Goal: Information Seeking & Learning: Check status

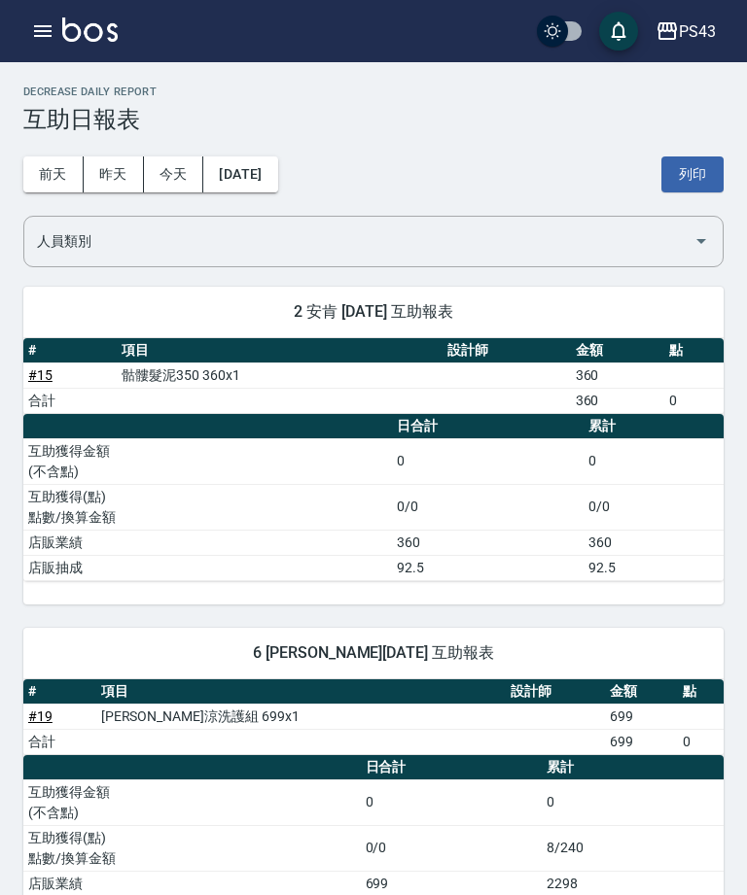
click at [33, 30] on icon "button" at bounding box center [42, 30] width 23 height 23
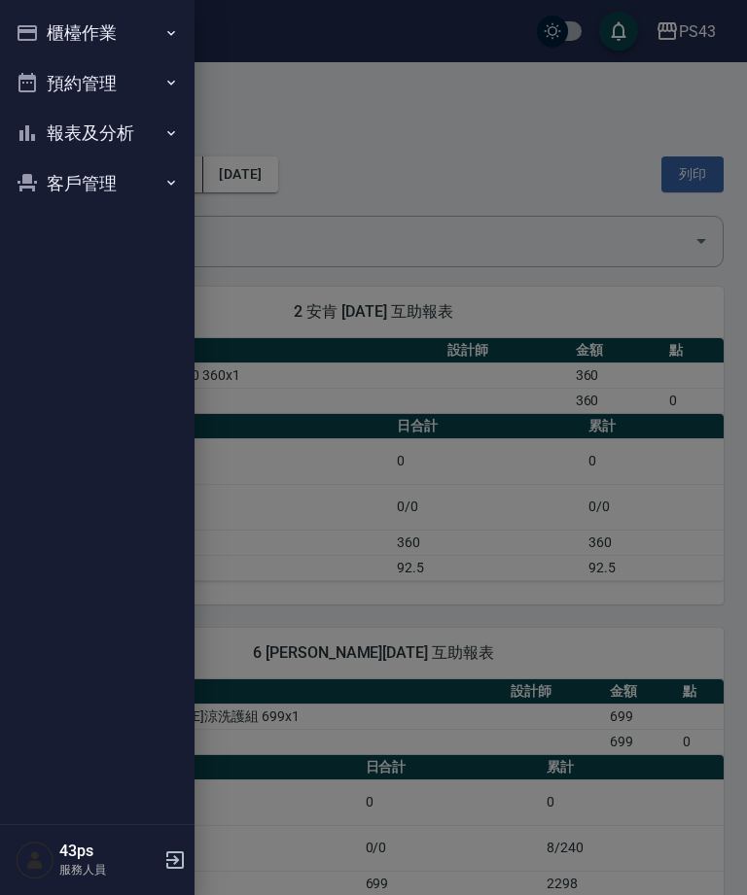
click at [125, 127] on button "報表及分析" at bounding box center [97, 133] width 179 height 51
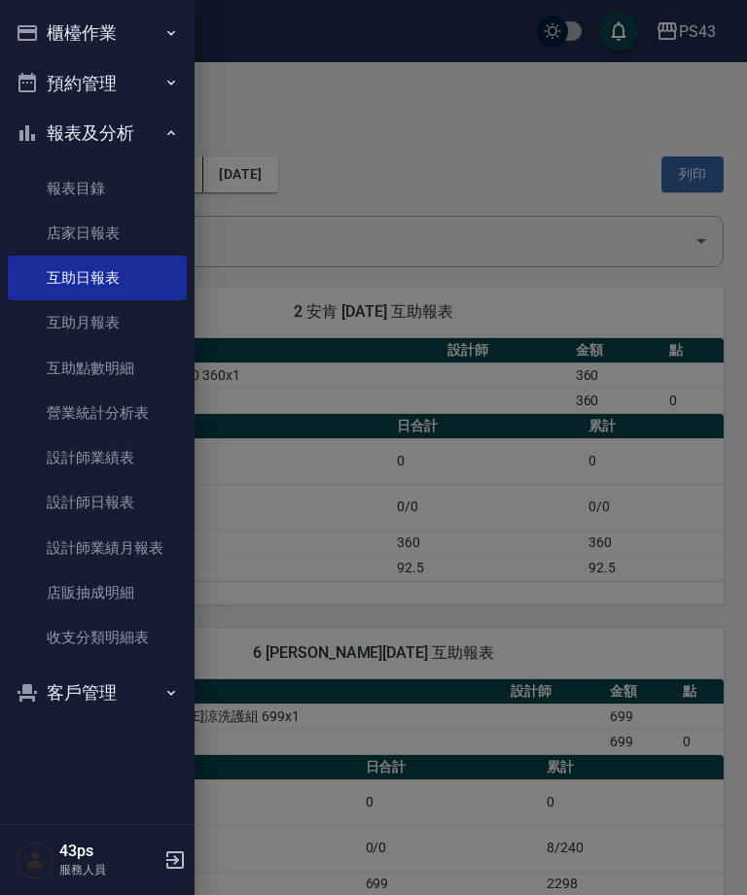
click at [116, 330] on link "互助月報表" at bounding box center [97, 322] width 179 height 45
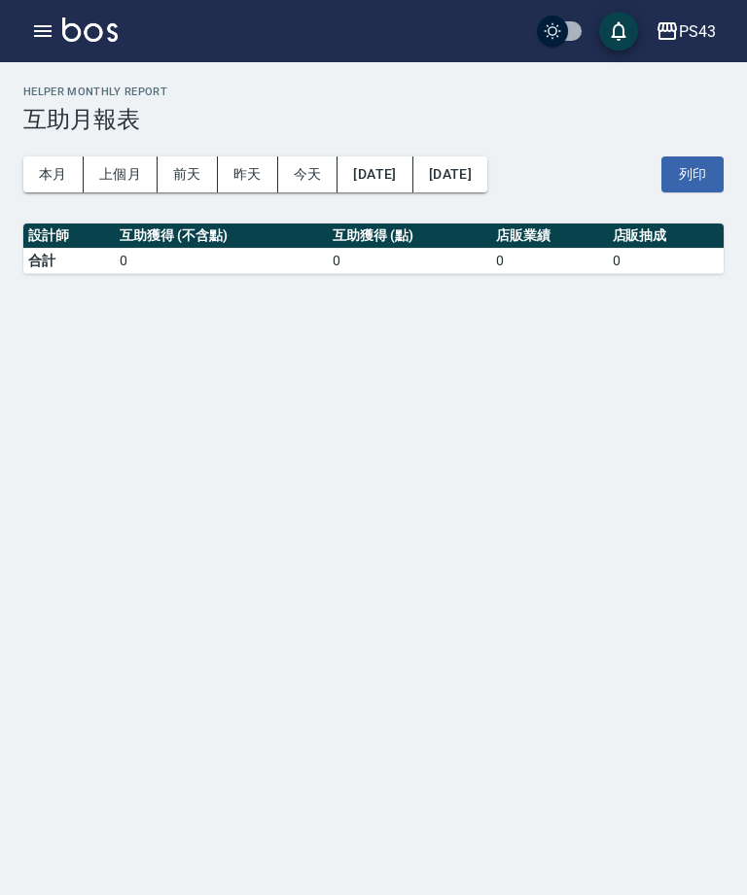
click at [39, 32] on icon "button" at bounding box center [42, 31] width 17 height 12
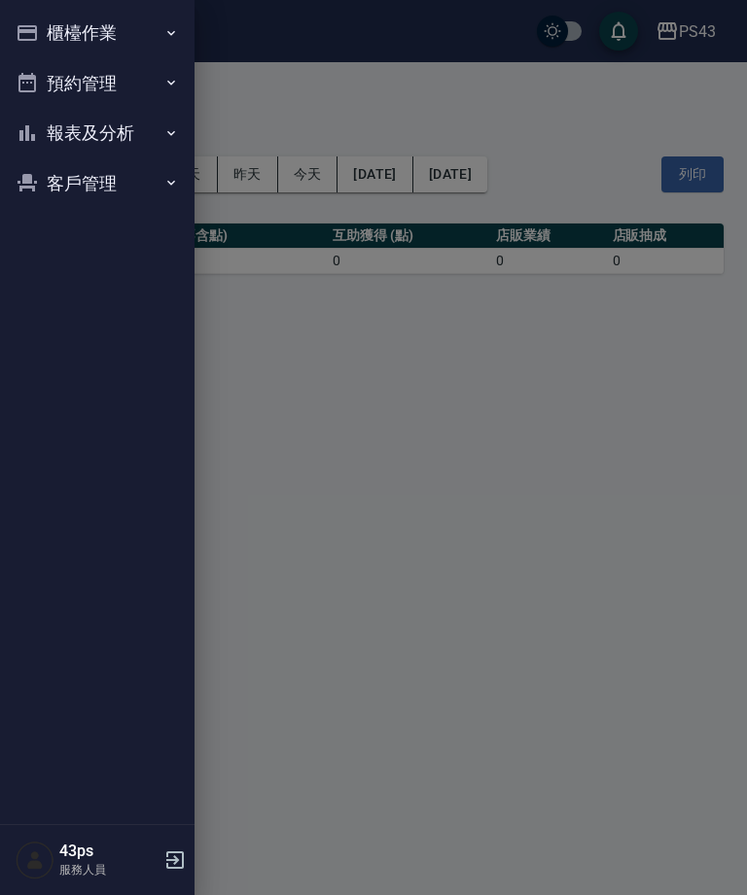
click at [134, 129] on button "報表及分析" at bounding box center [97, 133] width 179 height 51
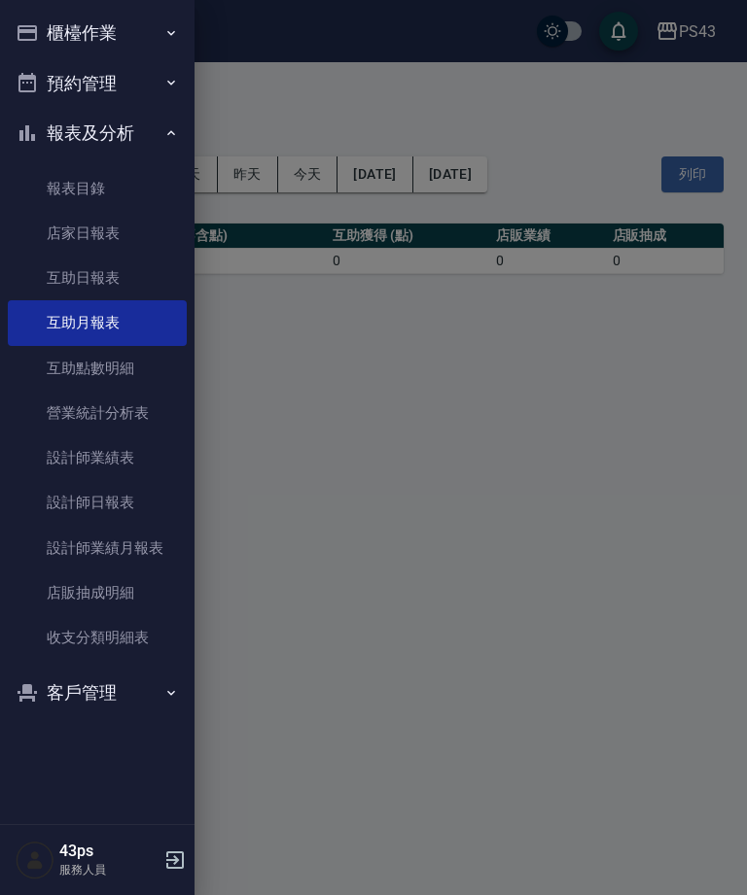
click at [100, 514] on link "設計師日報表" at bounding box center [97, 502] width 179 height 45
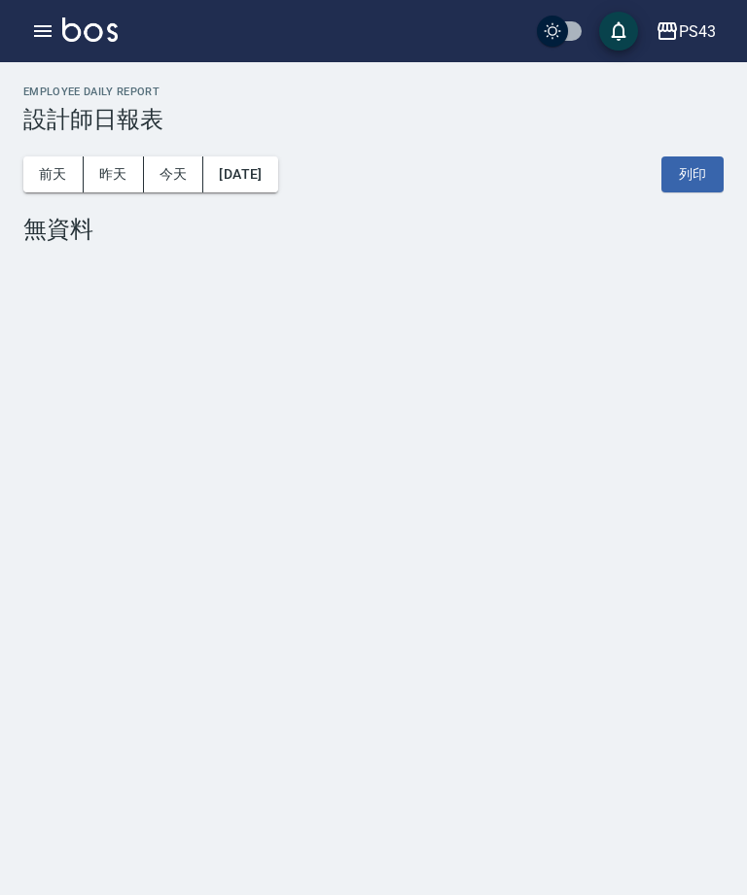
click at [39, 40] on icon "button" at bounding box center [42, 30] width 23 height 23
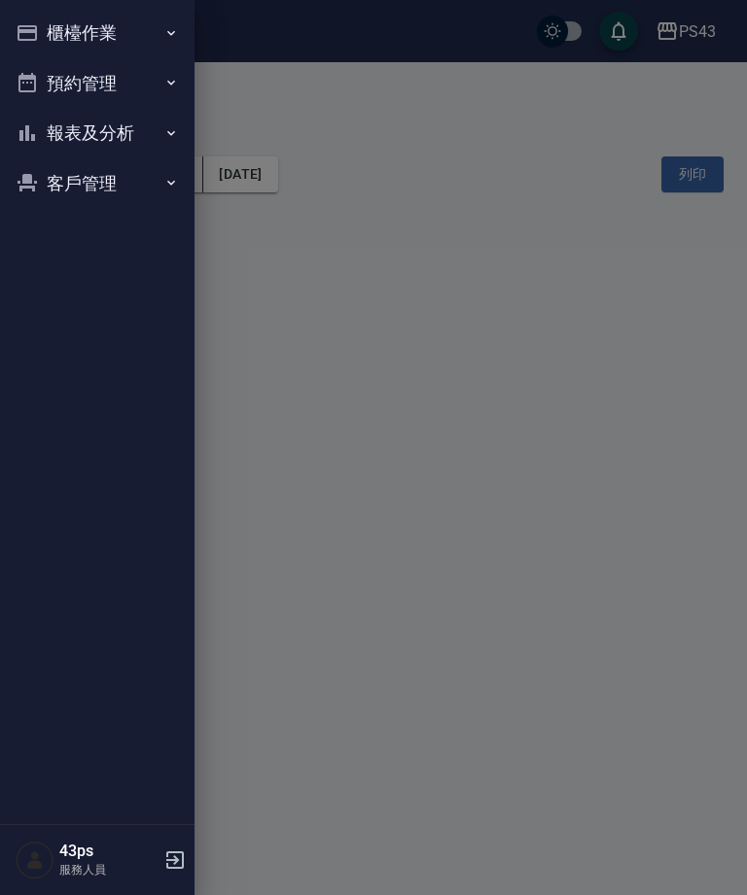
click at [151, 135] on button "報表及分析" at bounding box center [97, 133] width 179 height 51
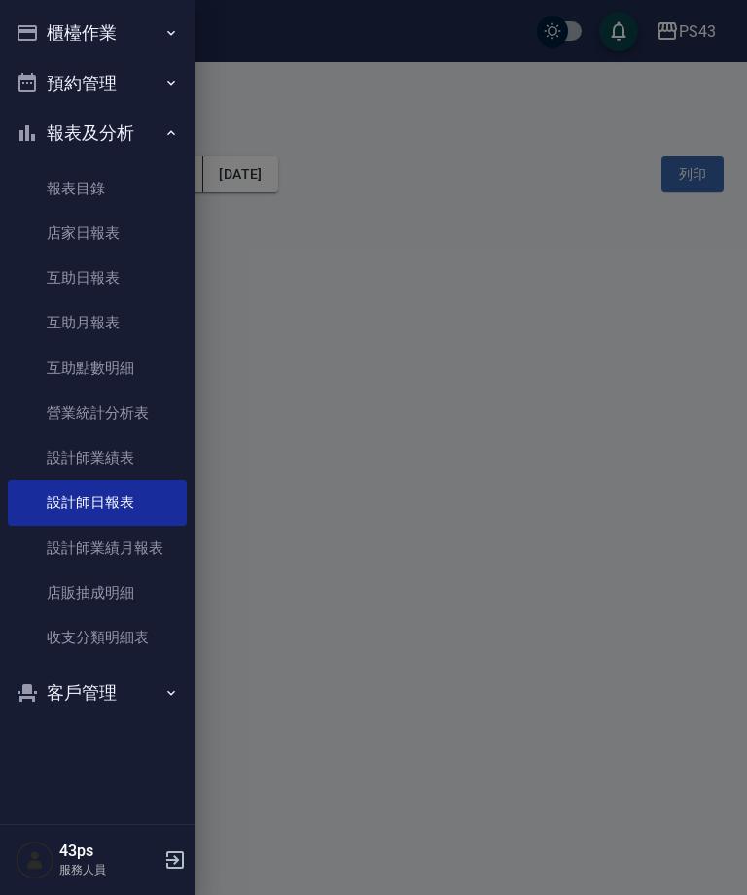
click at [124, 460] on link "設計師業績表" at bounding box center [97, 458] width 179 height 45
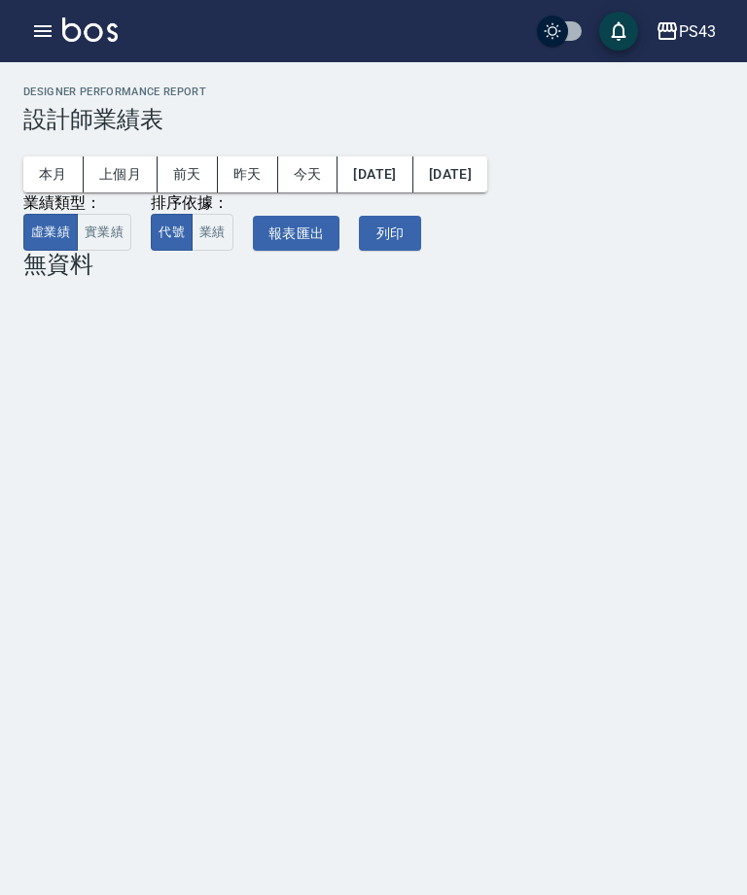
click at [119, 182] on button "上個月" at bounding box center [121, 175] width 74 height 36
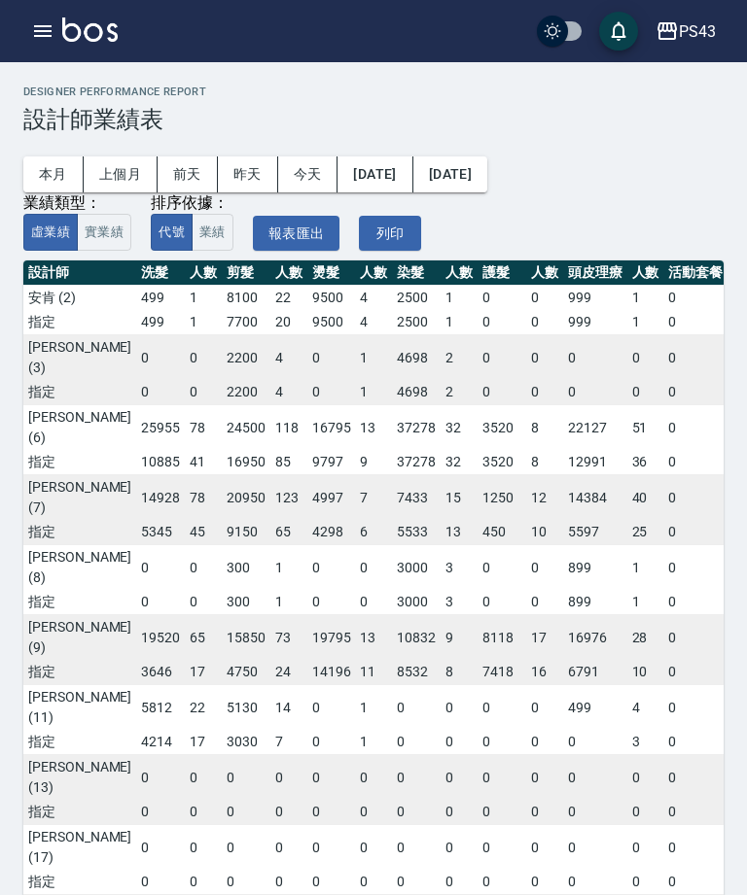
click at [48, 22] on icon "button" at bounding box center [42, 30] width 23 height 23
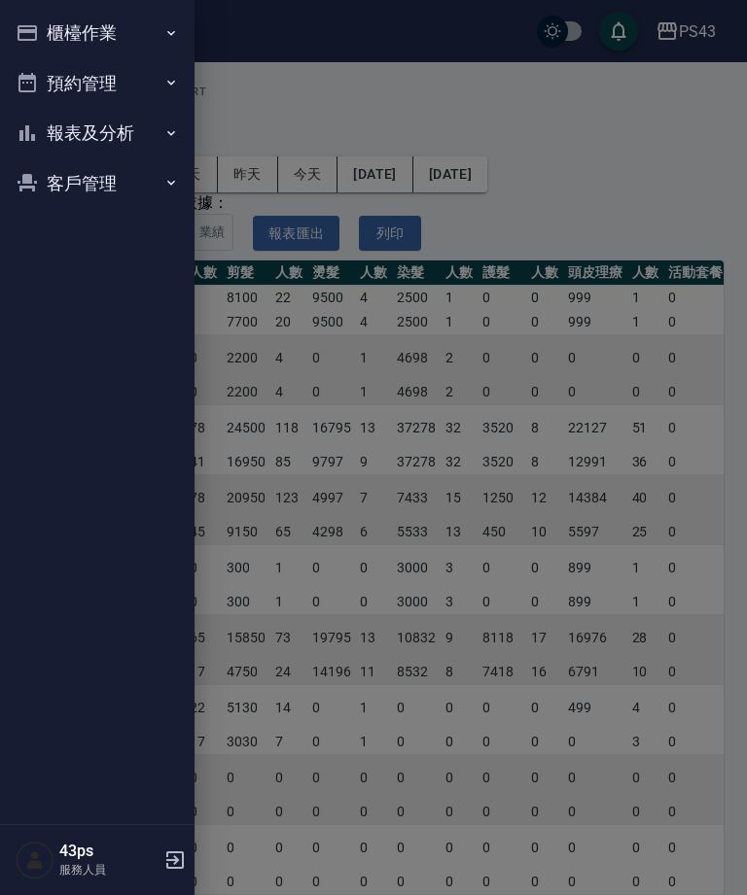
click at [157, 151] on button "報表及分析" at bounding box center [97, 133] width 179 height 51
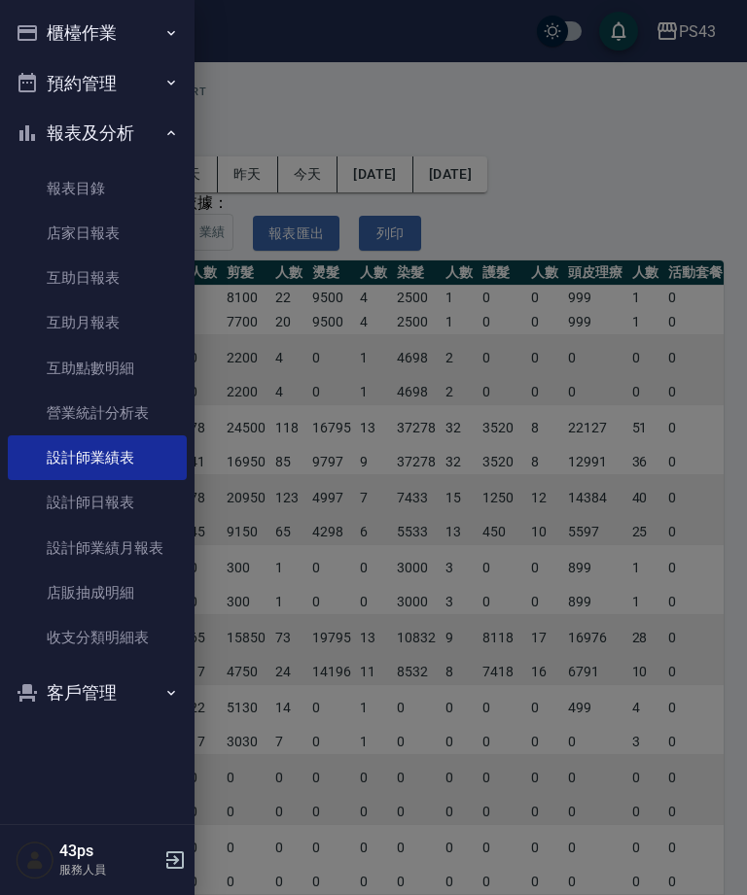
click at [131, 498] on link "設計師日報表" at bounding box center [97, 502] width 179 height 45
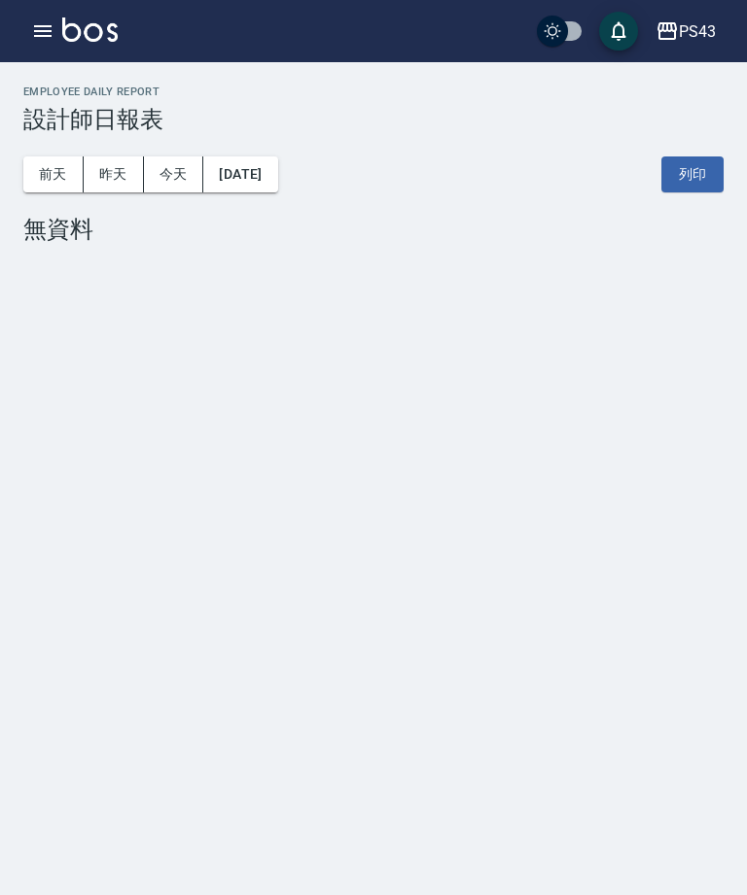
click at [115, 165] on button "昨天" at bounding box center [114, 175] width 60 height 36
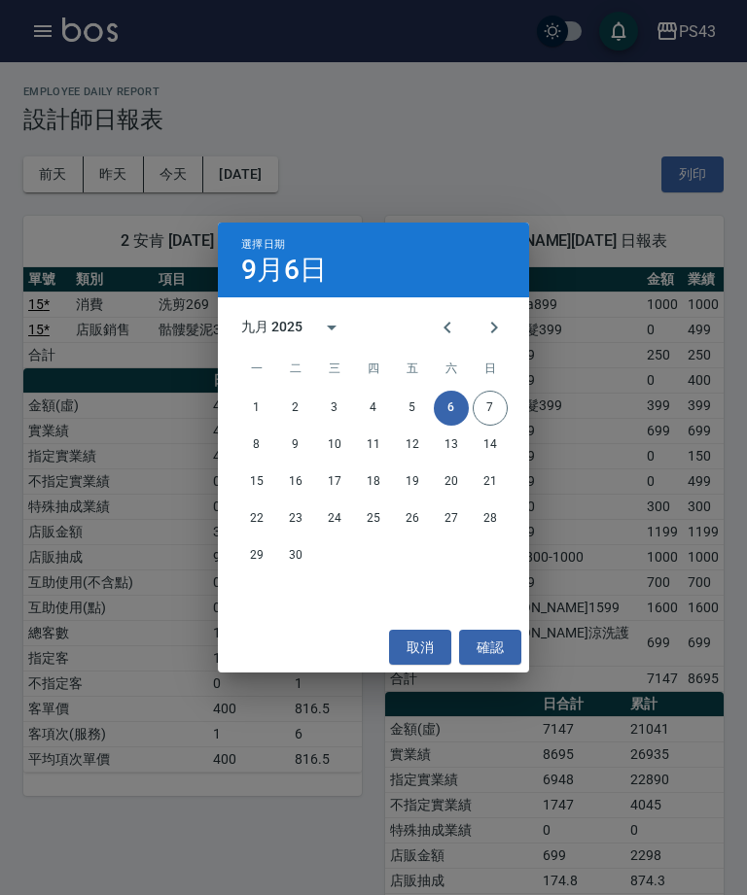
click at [438, 320] on icon "Previous month" at bounding box center [447, 327] width 23 height 23
click at [413, 404] on button "1" at bounding box center [412, 408] width 35 height 35
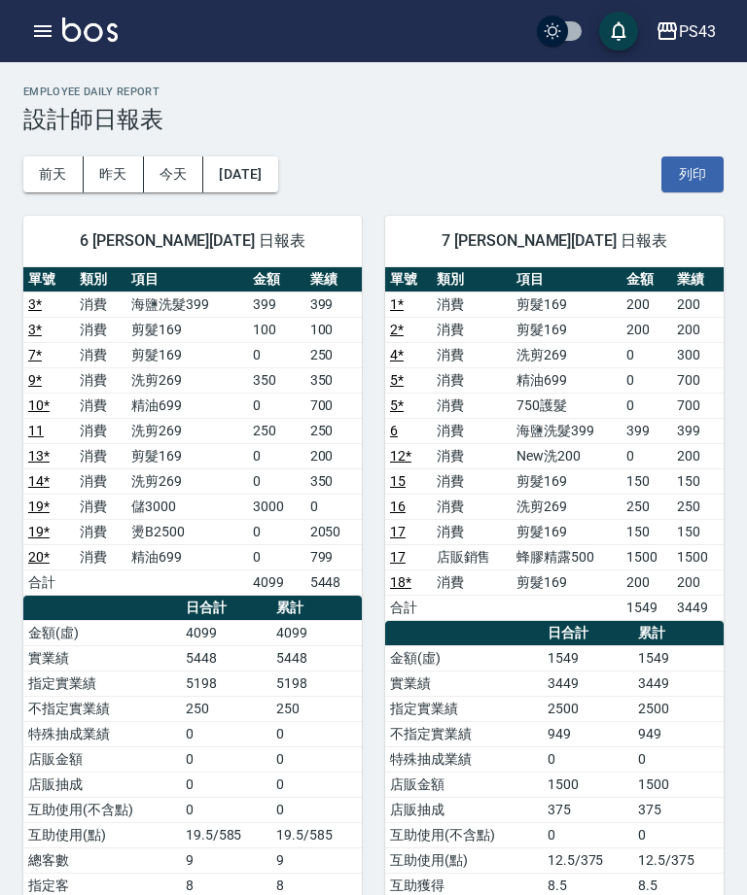
click at [39, 39] on icon "button" at bounding box center [42, 30] width 23 height 23
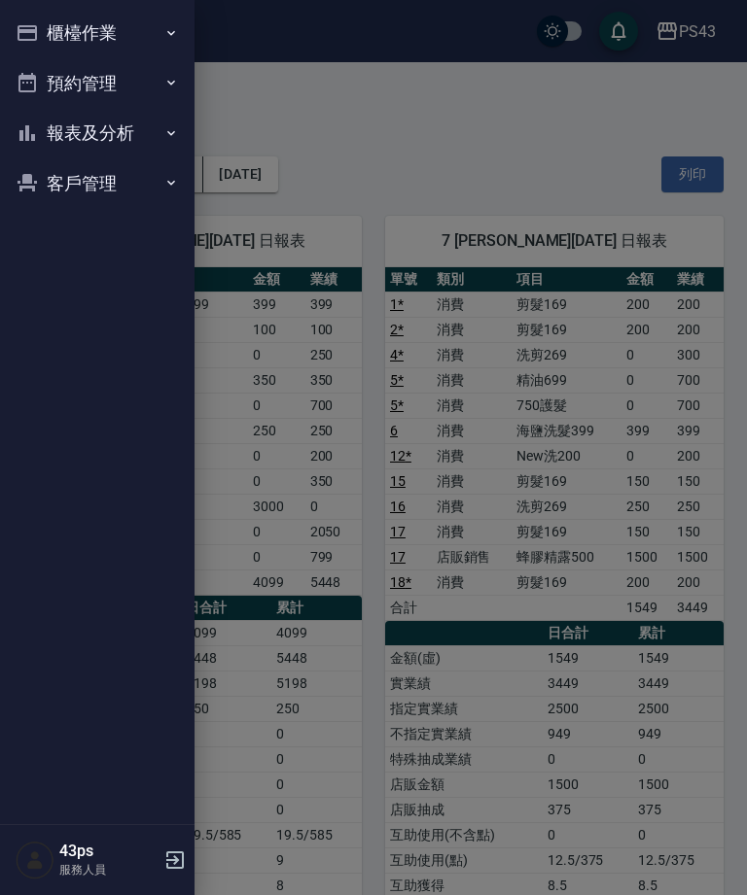
click at [133, 146] on button "報表及分析" at bounding box center [97, 133] width 179 height 51
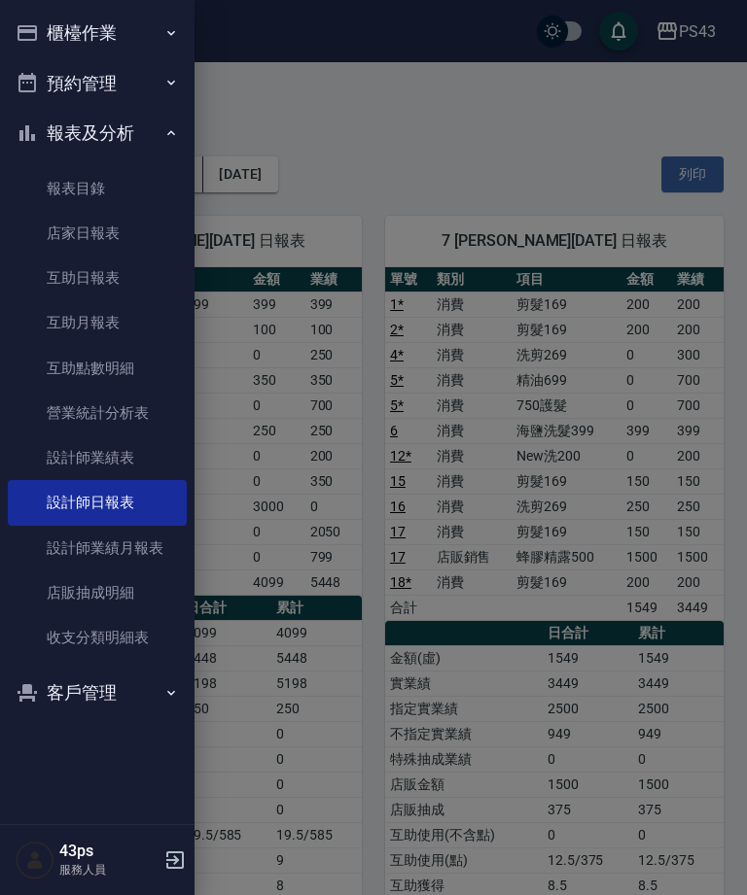
click at [140, 539] on link "設計師業績月報表" at bounding box center [97, 548] width 179 height 45
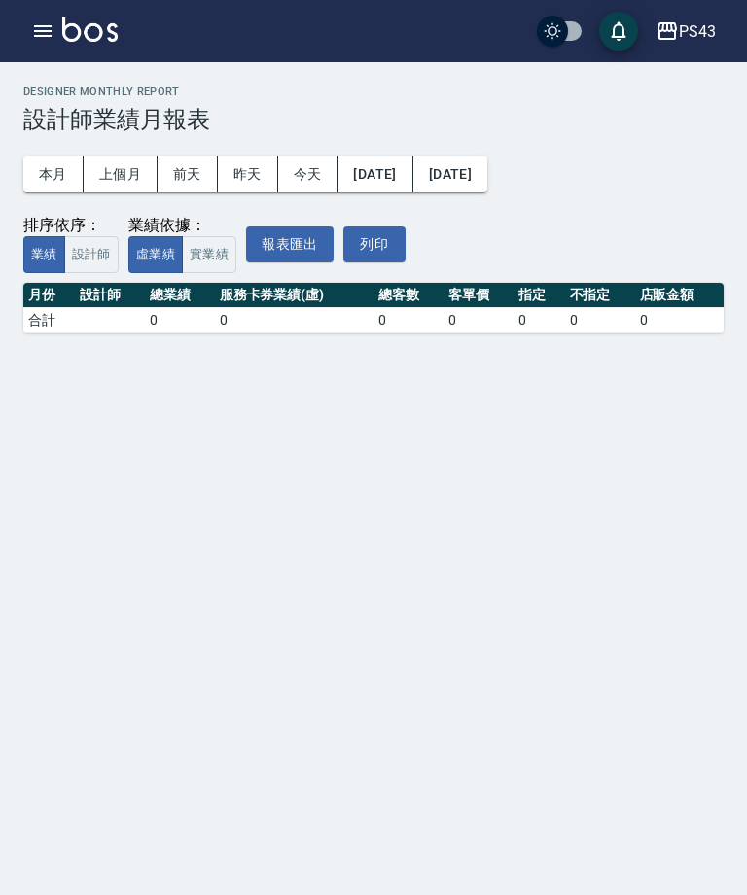
click at [401, 185] on button "[DATE]" at bounding box center [374, 175] width 75 height 36
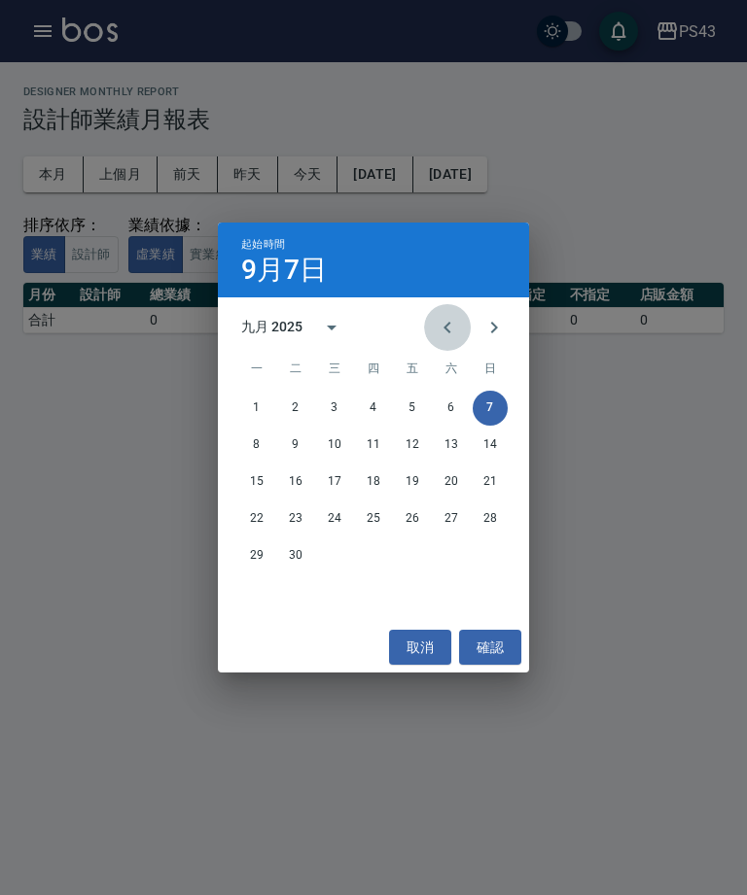
click at [441, 331] on icon "Previous month" at bounding box center [447, 327] width 23 height 23
click at [412, 410] on button "1" at bounding box center [412, 408] width 35 height 35
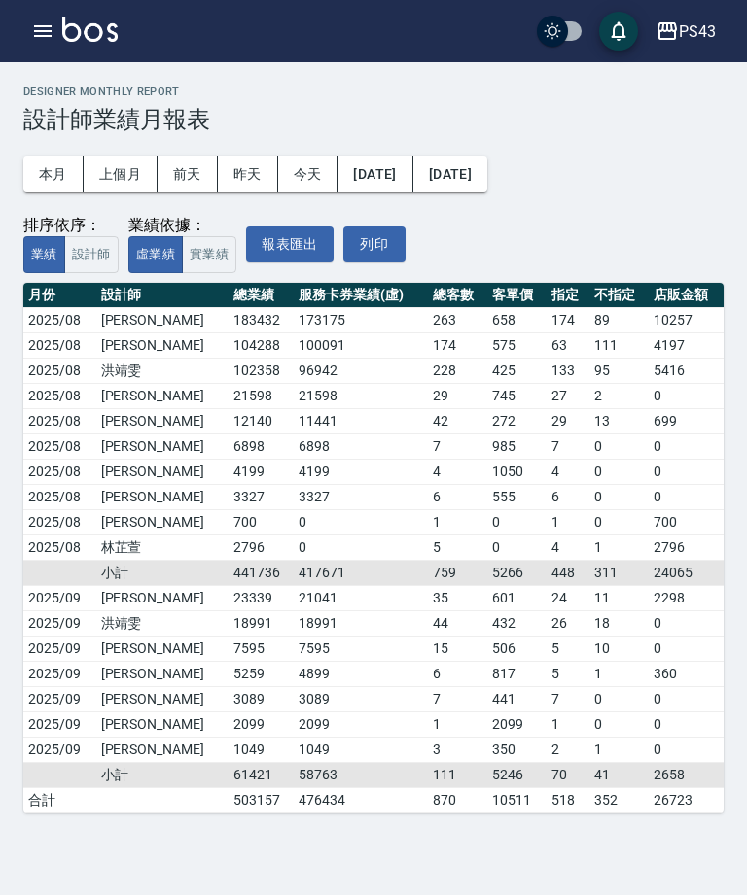
click at [487, 174] on button "[DATE]" at bounding box center [450, 175] width 74 height 36
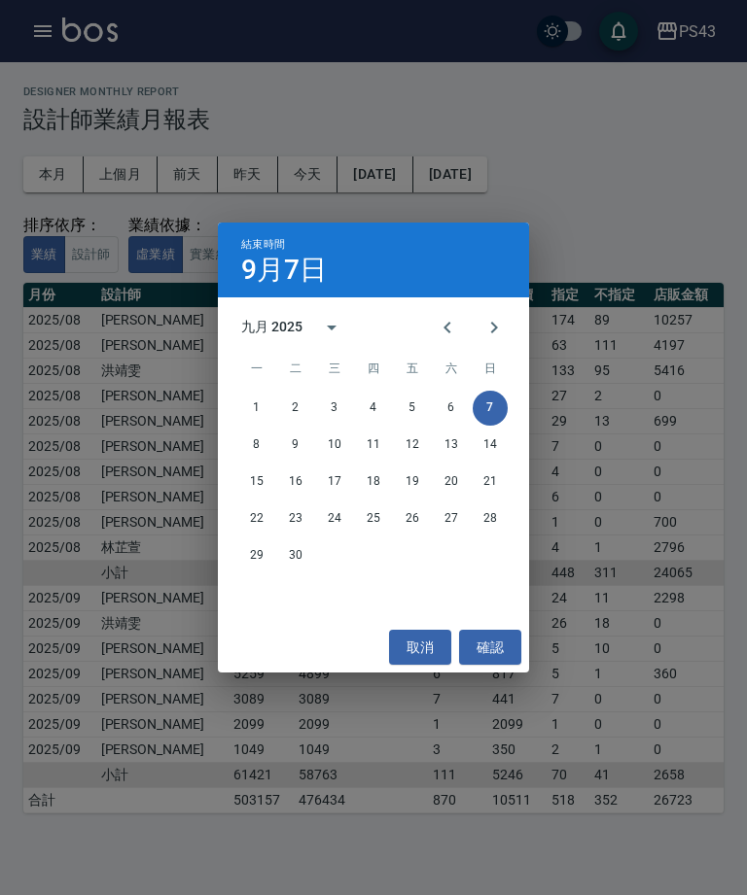
click at [441, 323] on icon "Previous month" at bounding box center [447, 327] width 23 height 23
click at [372, 444] on button "7" at bounding box center [373, 445] width 35 height 35
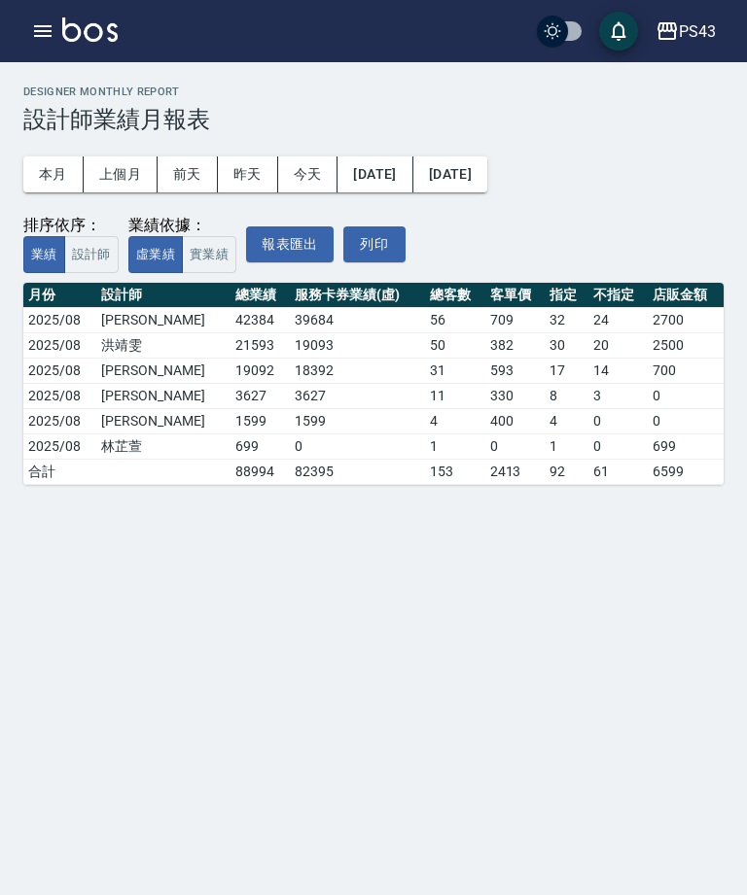
scroll to position [21, 0]
click at [38, 24] on icon "button" at bounding box center [42, 30] width 23 height 23
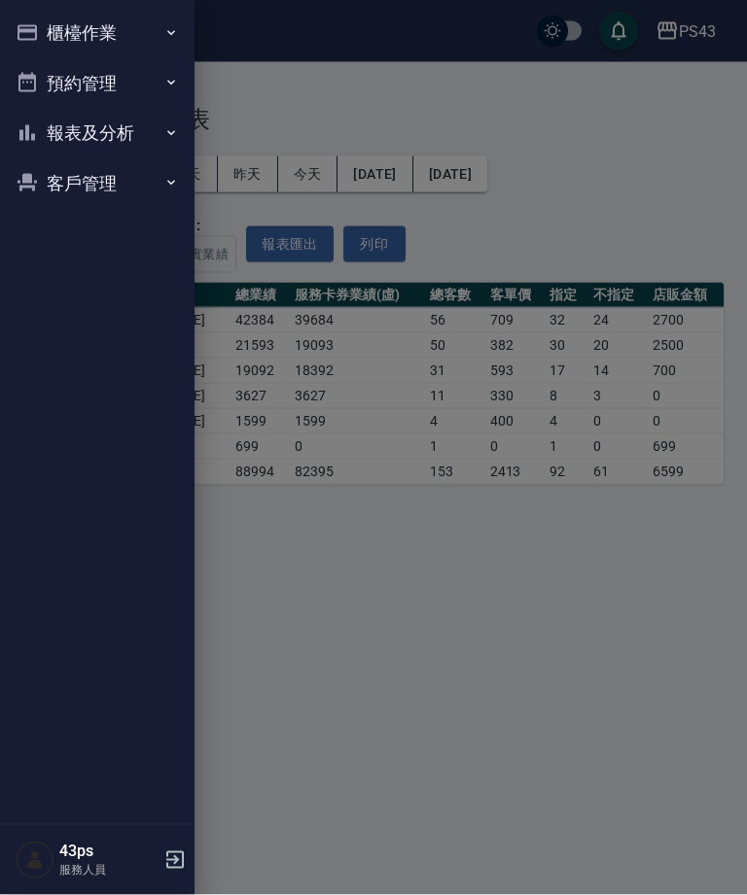
scroll to position [22, 0]
click at [131, 131] on button "報表及分析" at bounding box center [97, 133] width 179 height 51
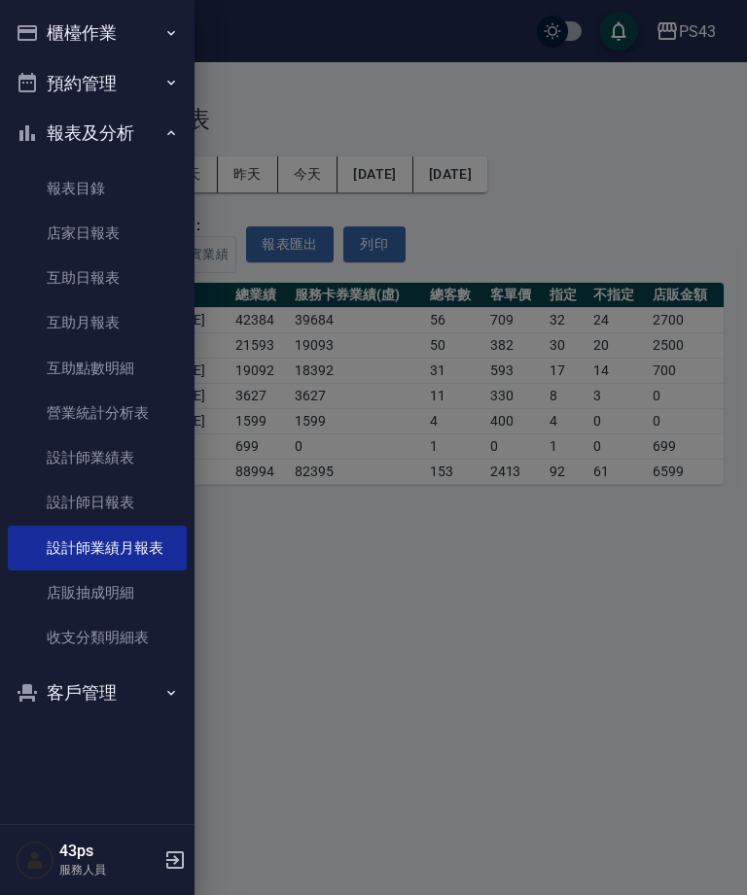
click at [137, 464] on link "設計師業績表" at bounding box center [97, 458] width 179 height 45
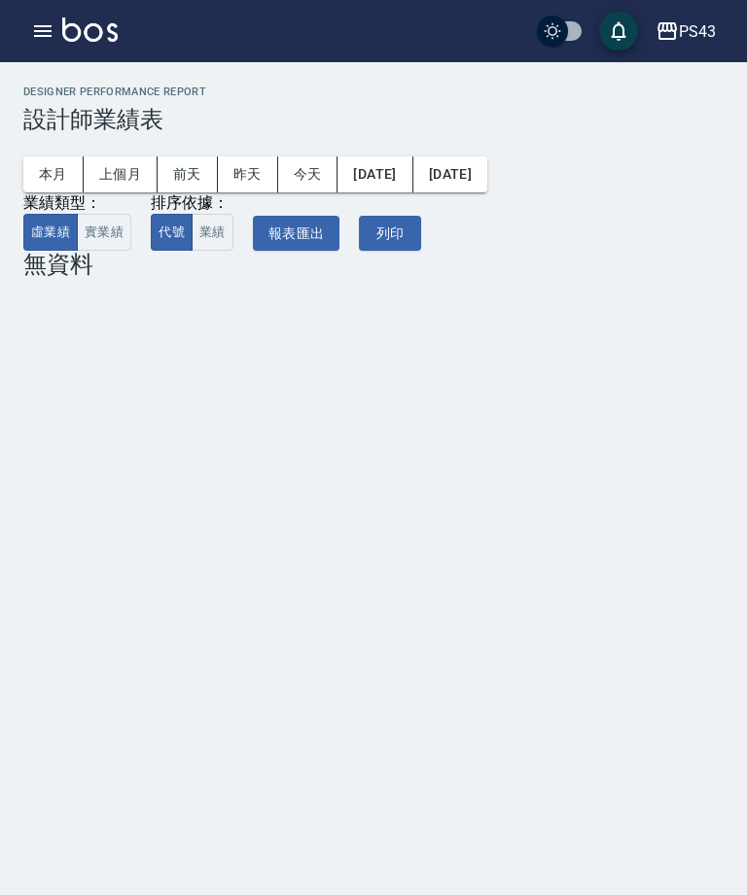
click at [397, 179] on button "[DATE]" at bounding box center [374, 175] width 75 height 36
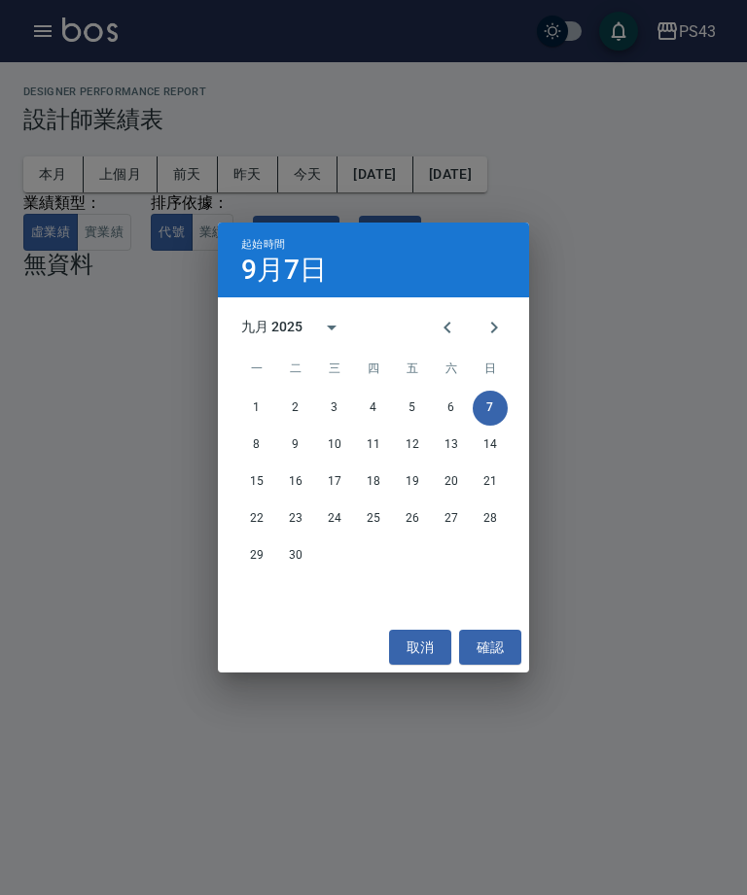
click at [439, 331] on icon "Previous month" at bounding box center [447, 327] width 23 height 23
click at [417, 405] on button "1" at bounding box center [412, 408] width 35 height 35
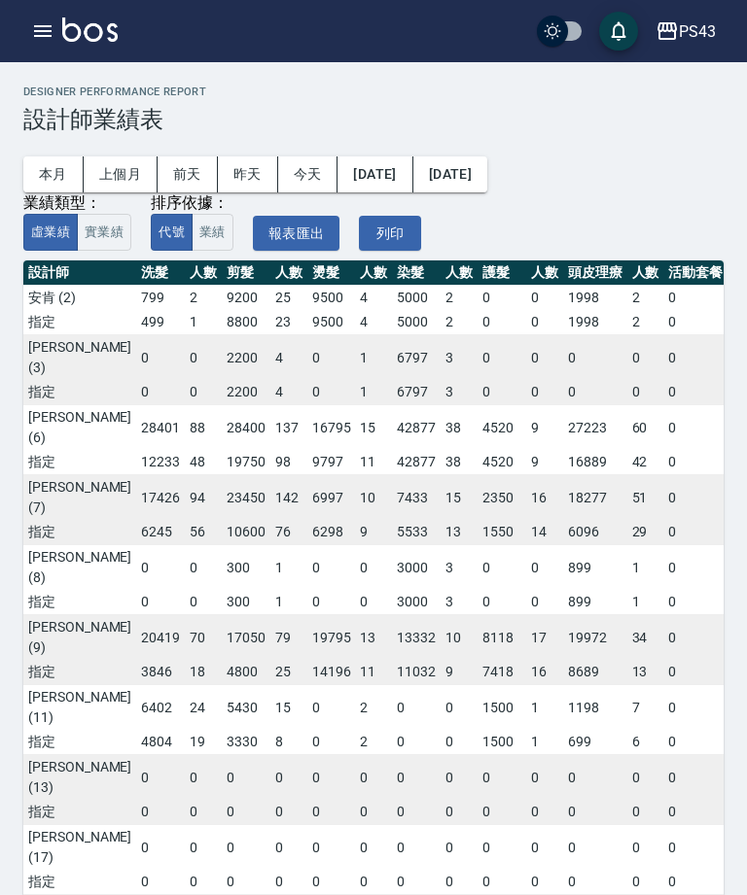
click at [487, 173] on button "[DATE]" at bounding box center [450, 175] width 74 height 36
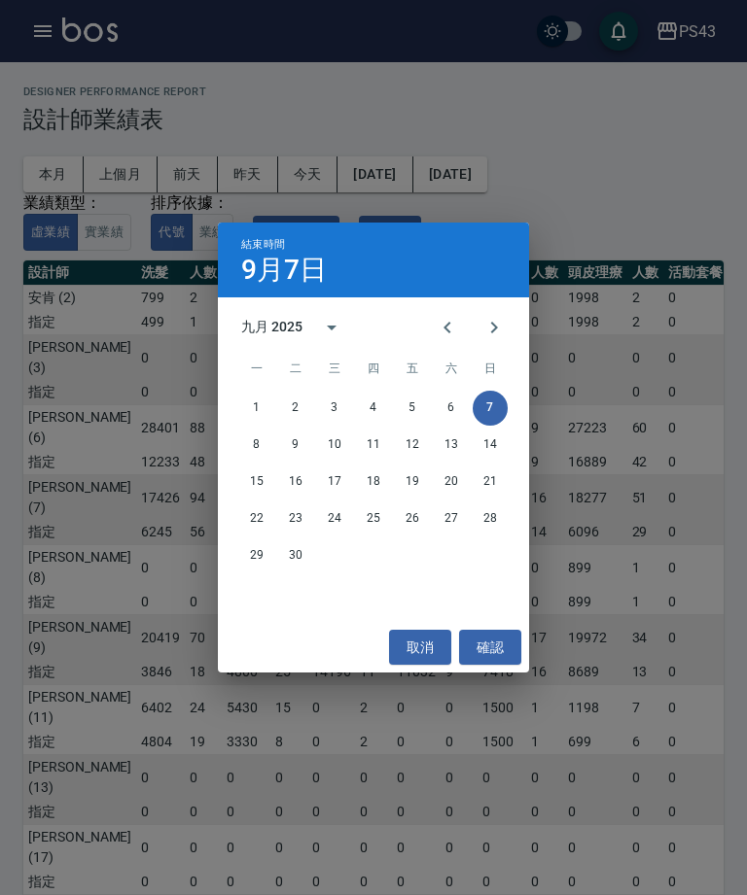
click at [514, 646] on button "確認" at bounding box center [490, 648] width 62 height 36
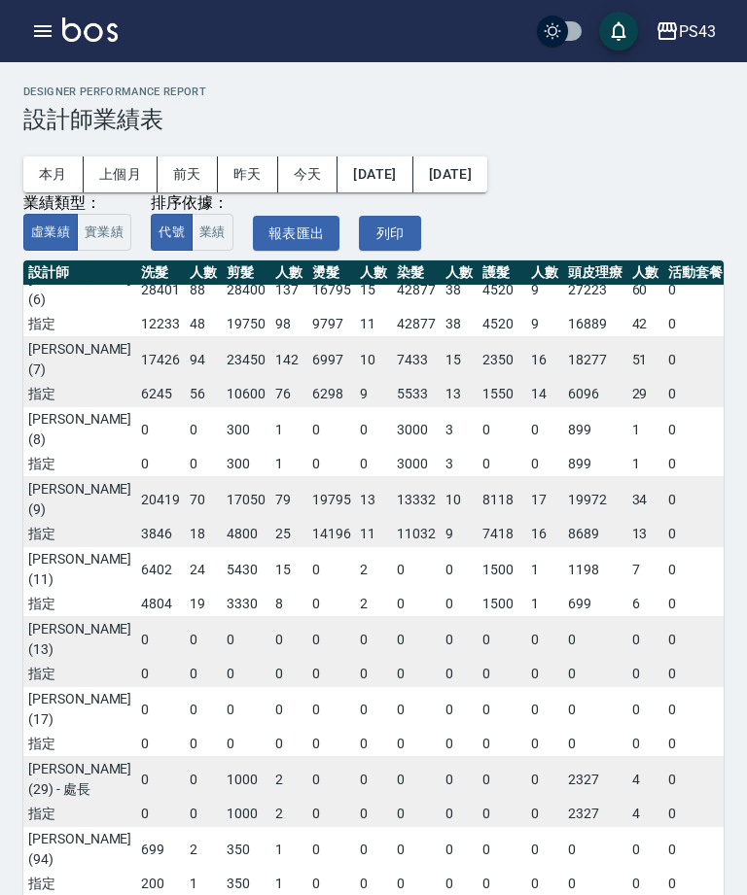
scroll to position [138, 0]
click at [487, 179] on button "[DATE]" at bounding box center [450, 175] width 74 height 36
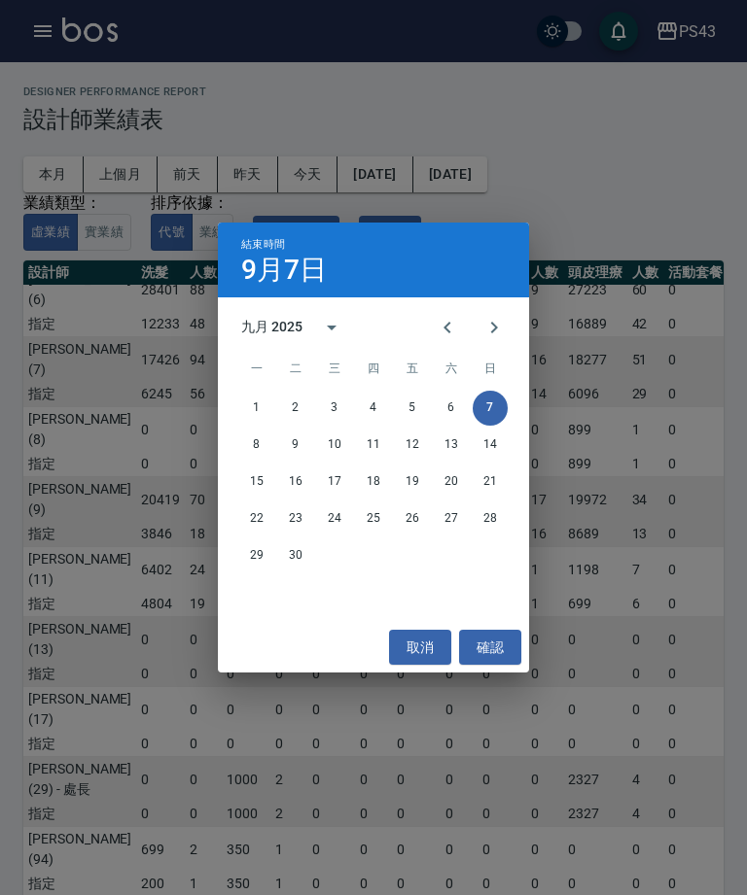
click at [449, 335] on icon "Previous month" at bounding box center [447, 327] width 23 height 23
click at [376, 446] on button "7" at bounding box center [373, 445] width 35 height 35
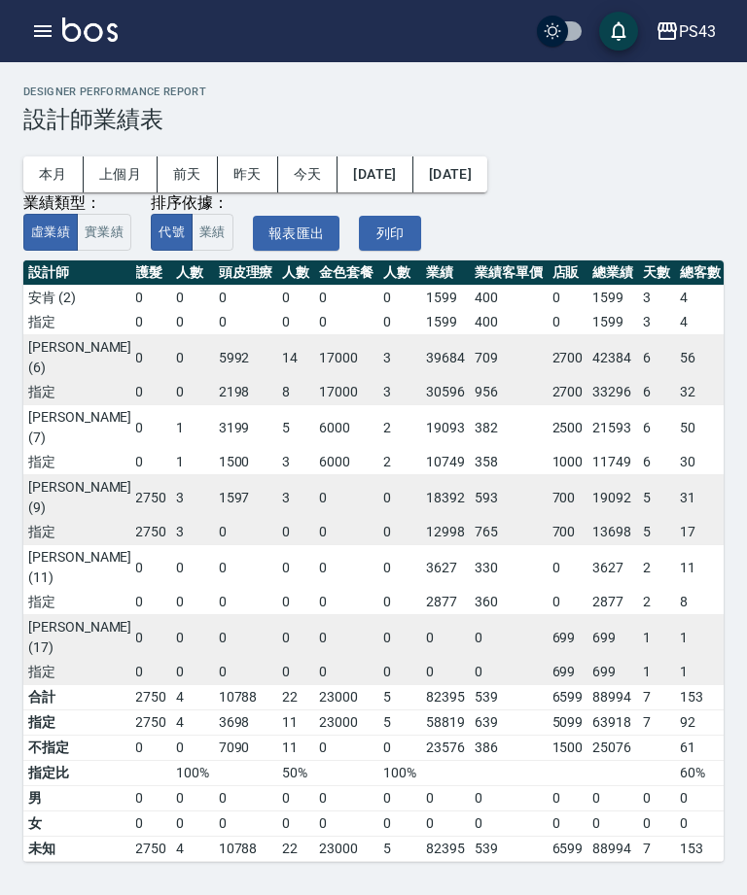
scroll to position [0, 344]
click at [398, 177] on button "[DATE]" at bounding box center [374, 175] width 75 height 36
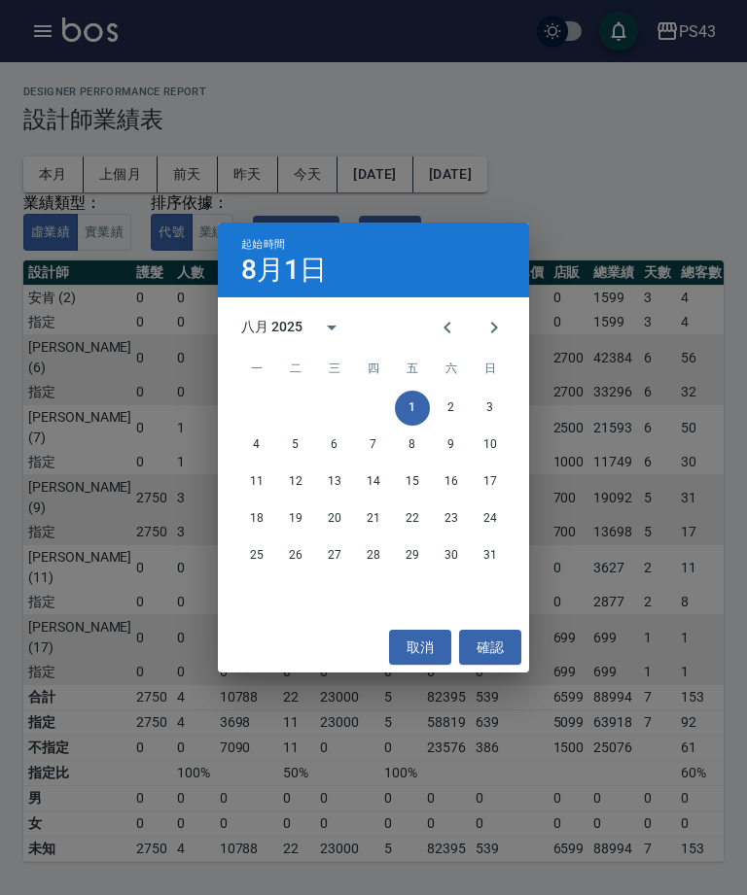
click at [448, 328] on icon "Previous month" at bounding box center [447, 327] width 23 height 23
click at [296, 410] on button "1" at bounding box center [295, 408] width 35 height 35
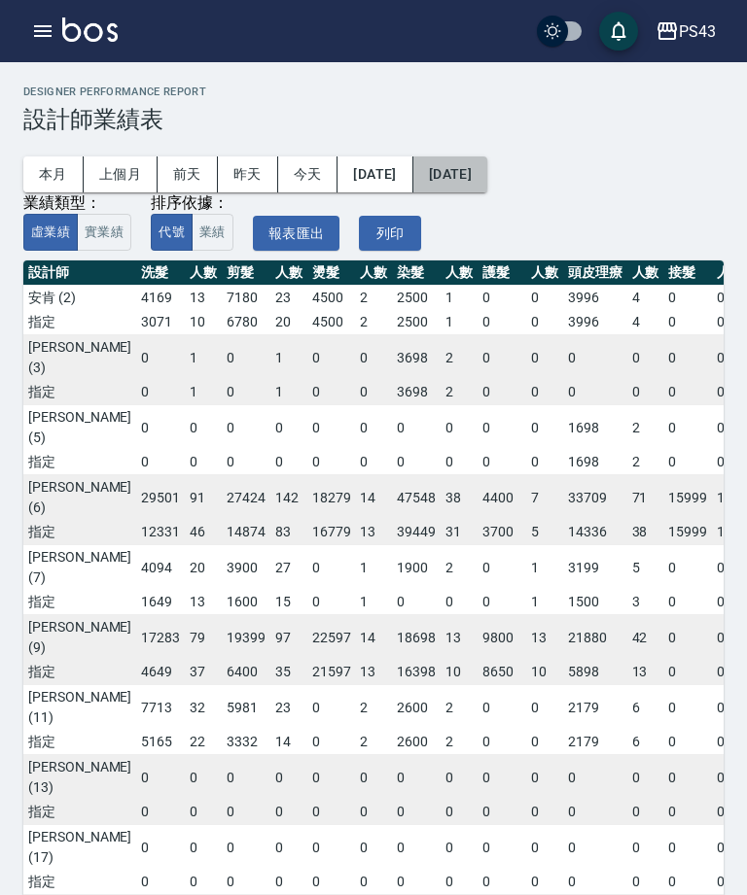
click at [487, 189] on button "[DATE]" at bounding box center [450, 175] width 74 height 36
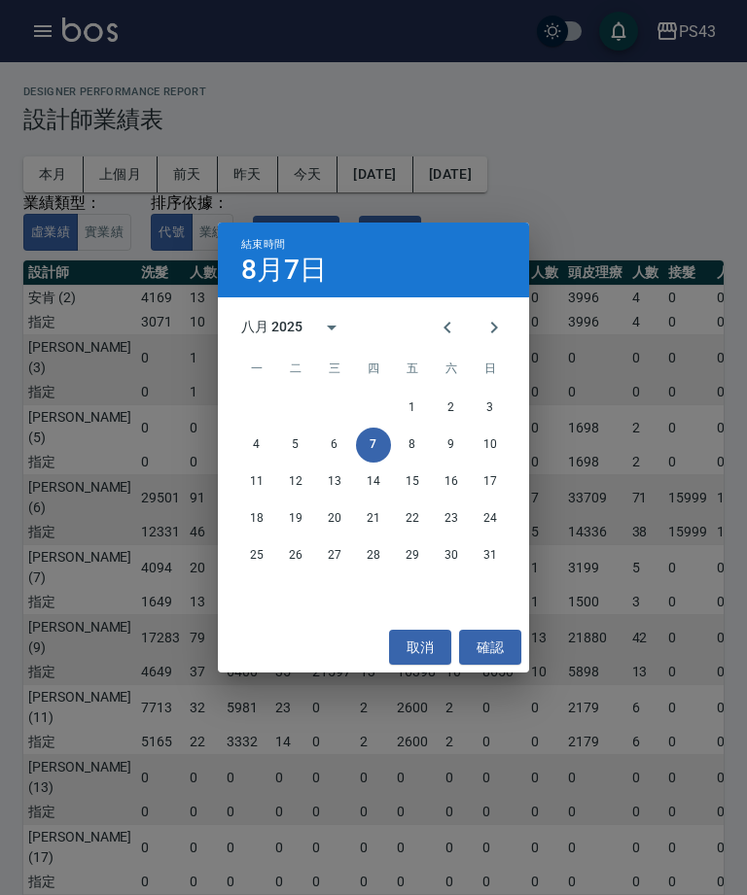
click at [453, 316] on icon "Previous month" at bounding box center [447, 327] width 23 height 23
click at [259, 449] on button "7" at bounding box center [256, 445] width 35 height 35
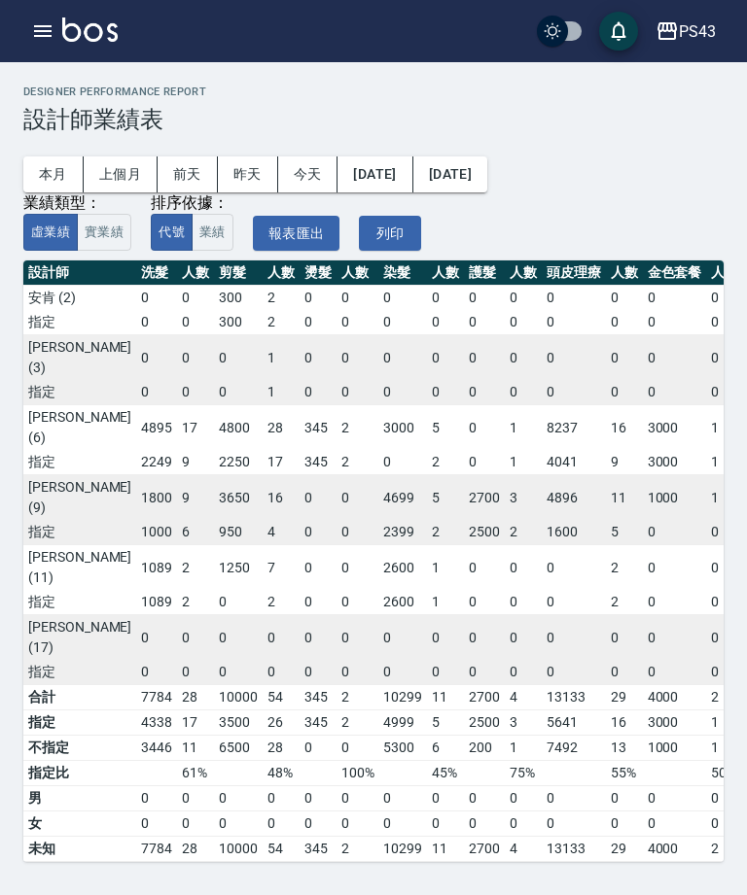
click at [308, 157] on button "今天" at bounding box center [308, 175] width 60 height 36
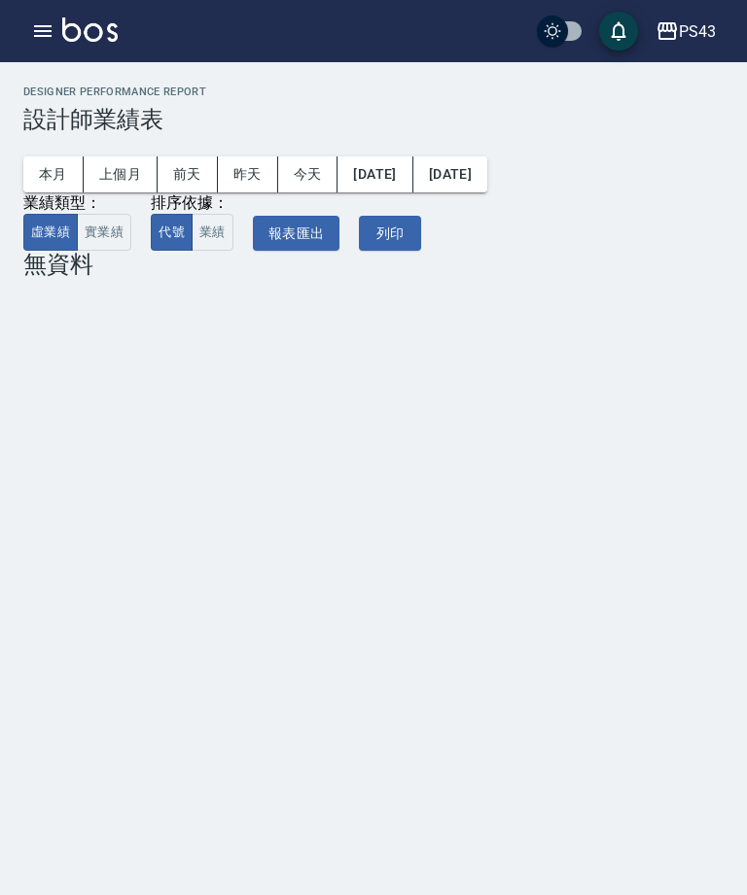
click at [239, 157] on button "昨天" at bounding box center [248, 175] width 60 height 36
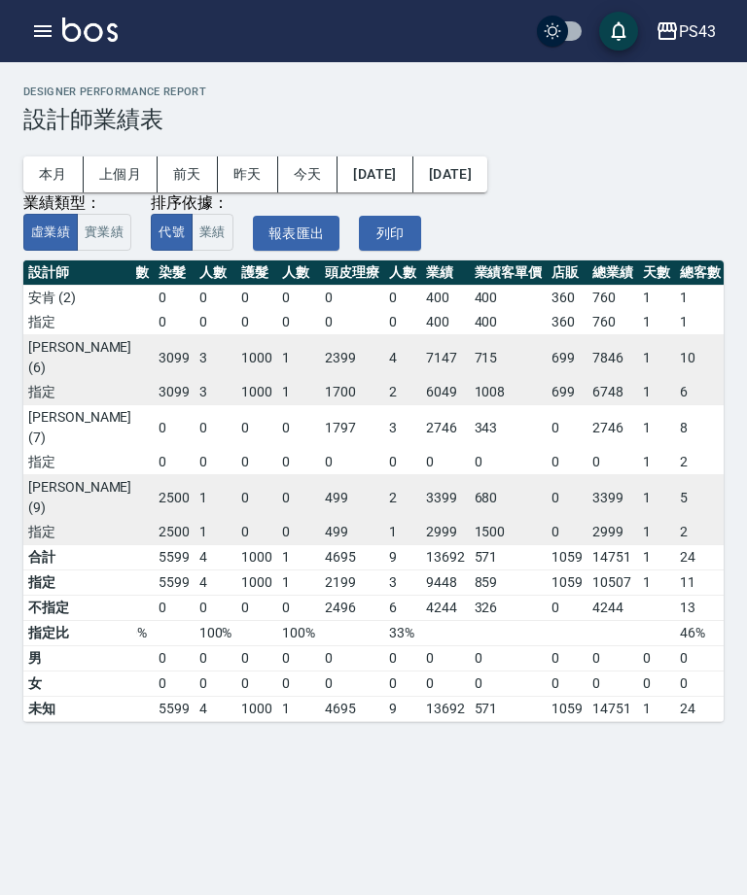
scroll to position [0, 137]
click at [412, 157] on button "[DATE]" at bounding box center [374, 175] width 75 height 36
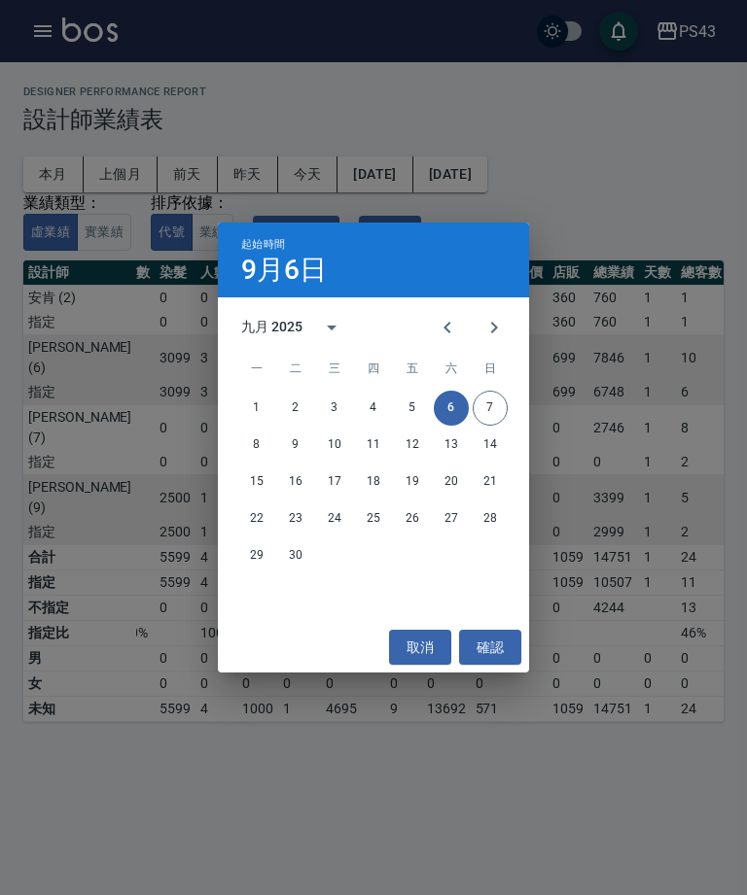
click at [252, 411] on button "1" at bounding box center [256, 408] width 35 height 35
